Goal: Communication & Community: Connect with others

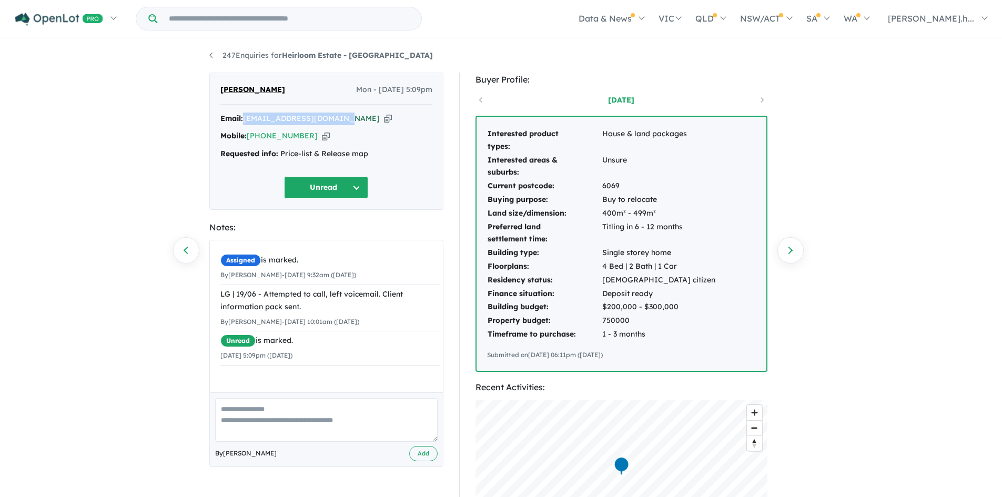
drag, startPoint x: 245, startPoint y: 118, endPoint x: 334, endPoint y: 121, distance: 89.5
click at [334, 121] on div "Email: jasinardani@yahoo.co.uk Copied!" at bounding box center [326, 119] width 212 height 13
copy a%20Heirloom%20Estate%20-%20Swan%20Hill"] "jasinardani@yahoo.co.uk"
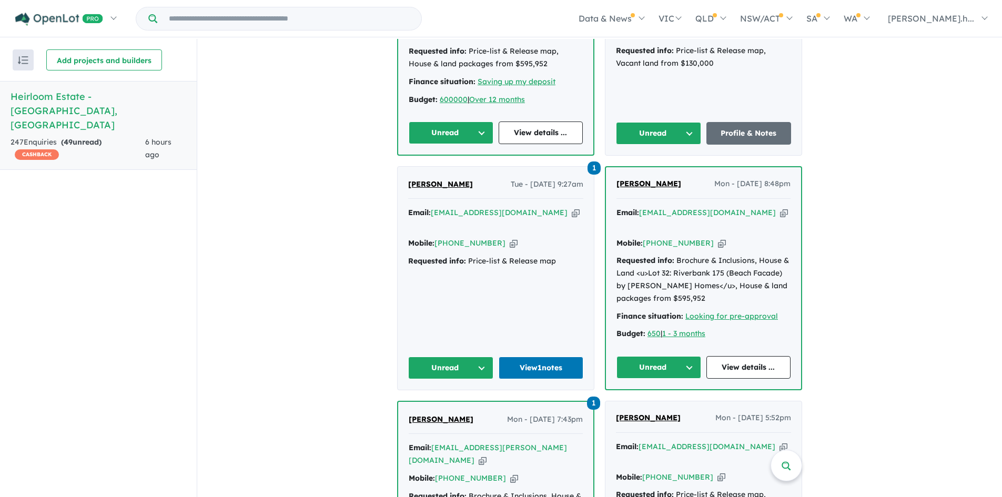
scroll to position [789, 0]
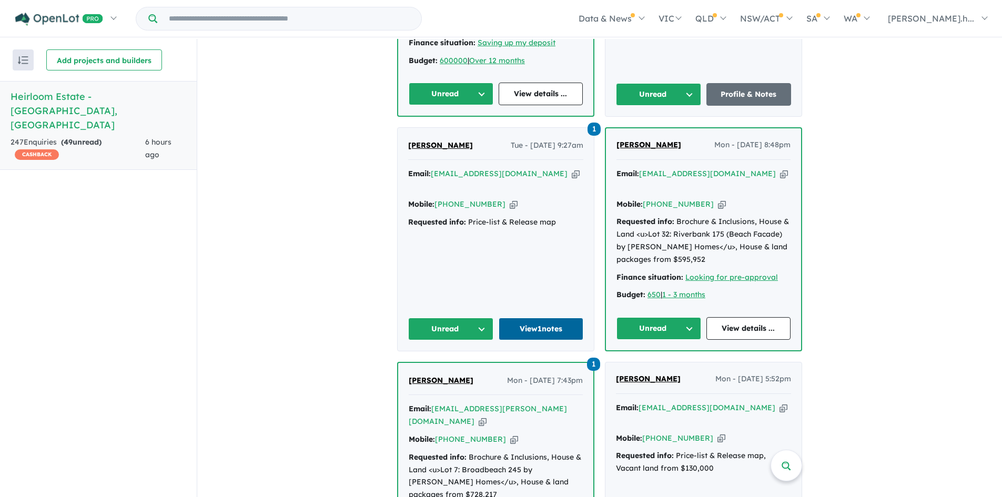
click at [534, 318] on link "View 1 notes" at bounding box center [541, 329] width 85 height 23
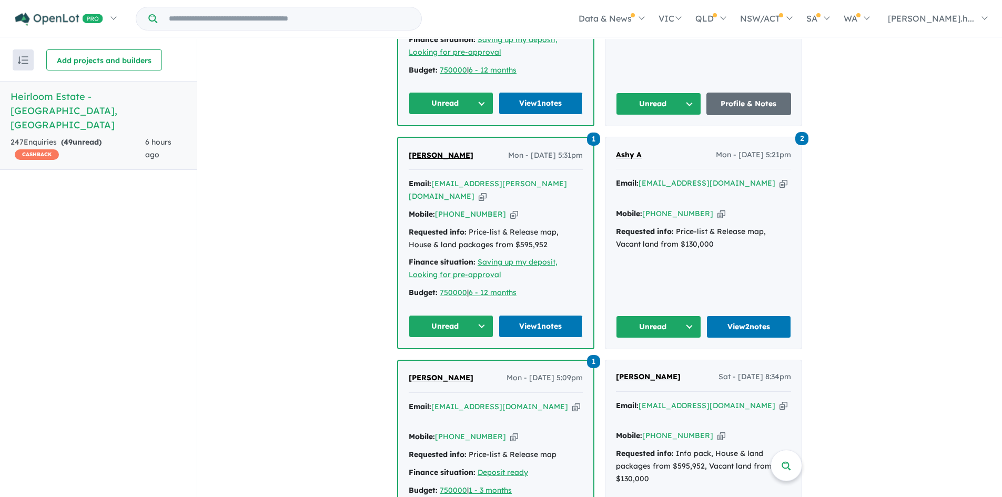
scroll to position [1263, 0]
click at [536, 315] on link "View 1 notes" at bounding box center [541, 326] width 85 height 23
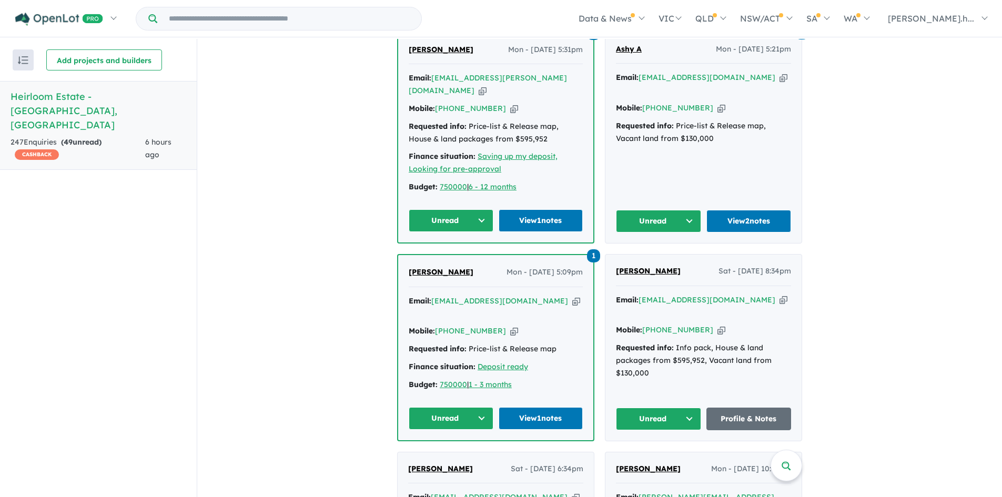
scroll to position [1420, 0]
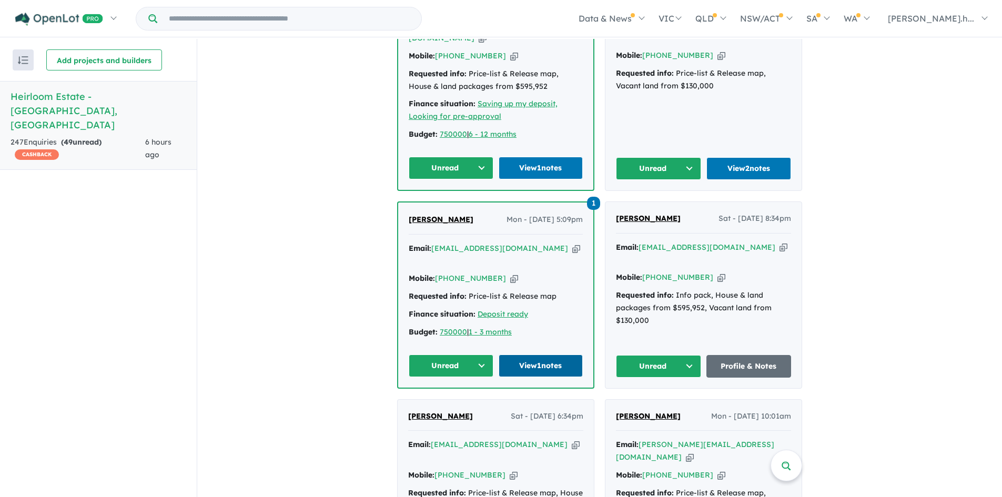
click at [529, 355] on link "View 1 notes" at bounding box center [541, 366] width 85 height 23
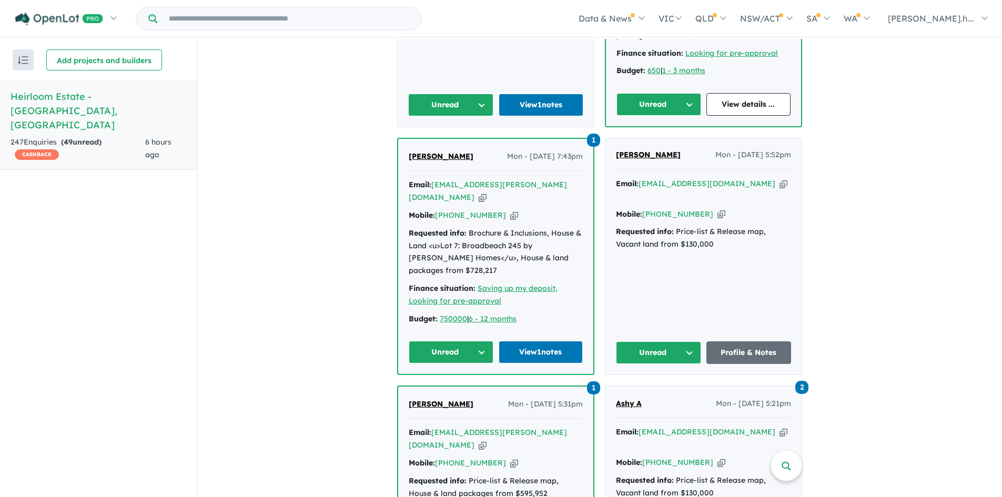
scroll to position [1000, 0]
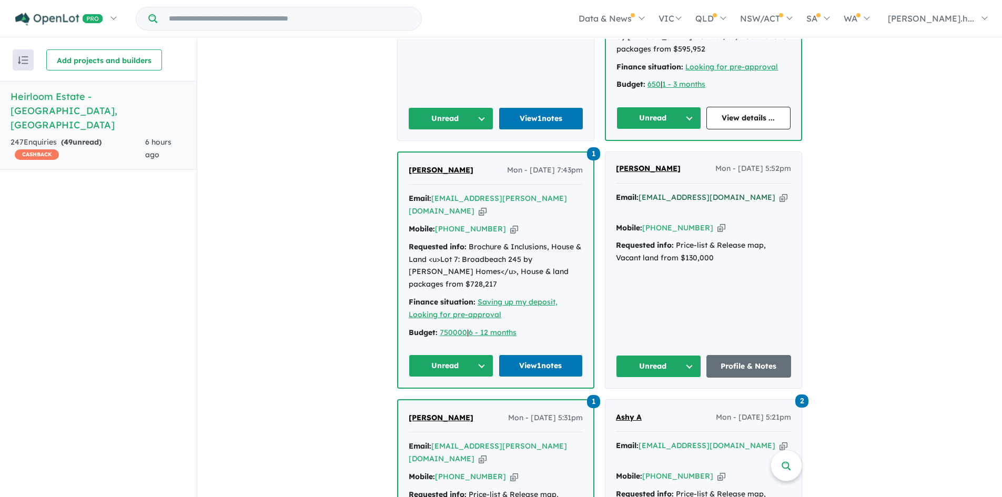
click at [673, 193] on a%20Heirloom%20Estate%20-%20Swan%20Hill"] "[EMAIL_ADDRESS][DOMAIN_NAME]" at bounding box center [707, 197] width 137 height 9
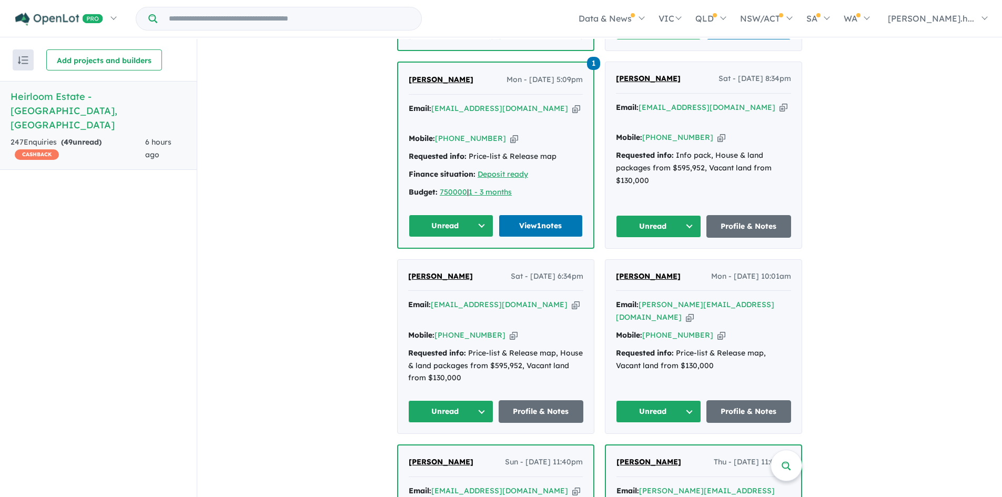
scroll to position [1578, 0]
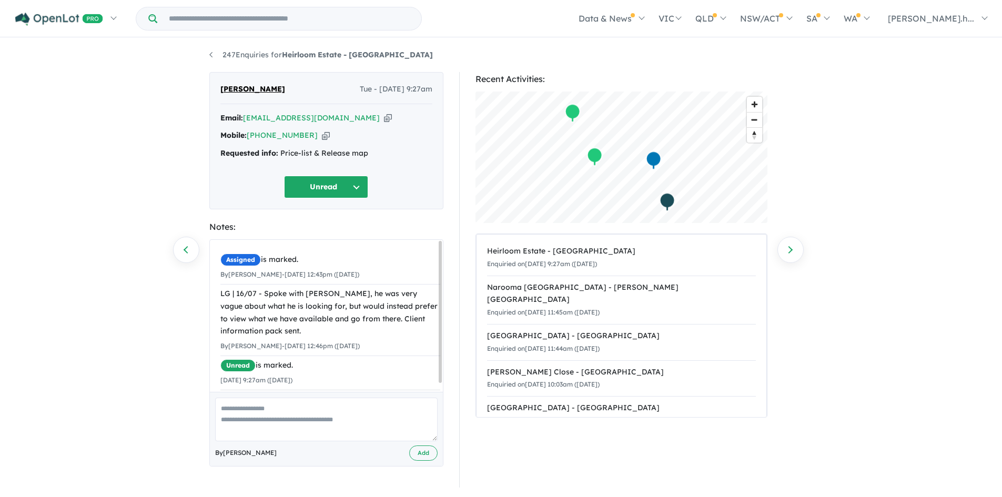
scroll to position [2, 0]
